Goal: Navigation & Orientation: Go to known website

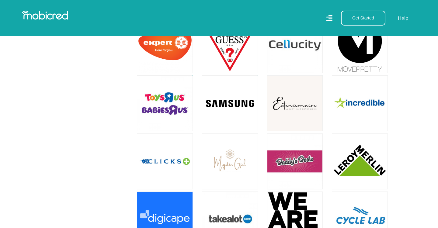
scroll to position [611, 0]
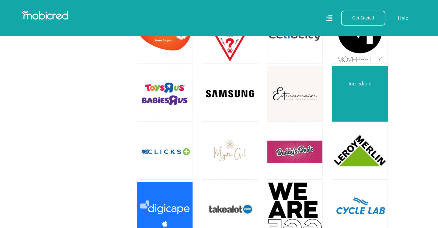
click at [354, 95] on link at bounding box center [360, 94] width 66 height 66
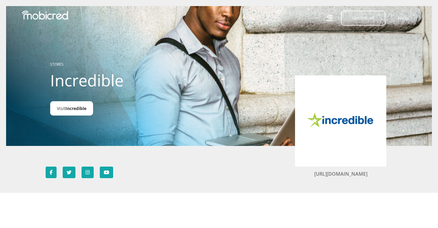
click at [82, 112] on link "Visit Incredible" at bounding box center [71, 108] width 43 height 14
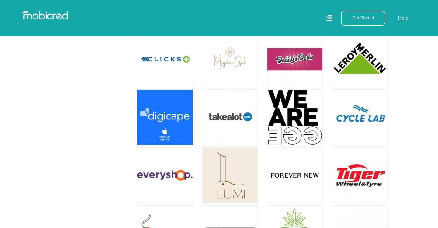
scroll to position [668, 0]
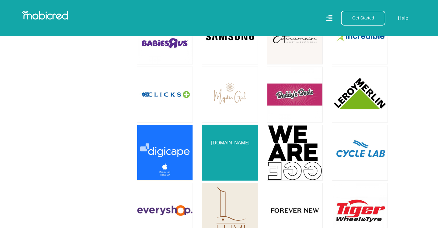
click at [230, 142] on link at bounding box center [230, 153] width 66 height 66
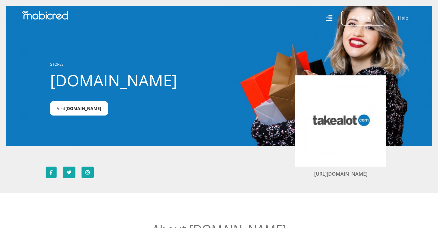
click at [86, 110] on span "[DOMAIN_NAME]" at bounding box center [83, 108] width 36 height 6
